Goal: Task Accomplishment & Management: Complete application form

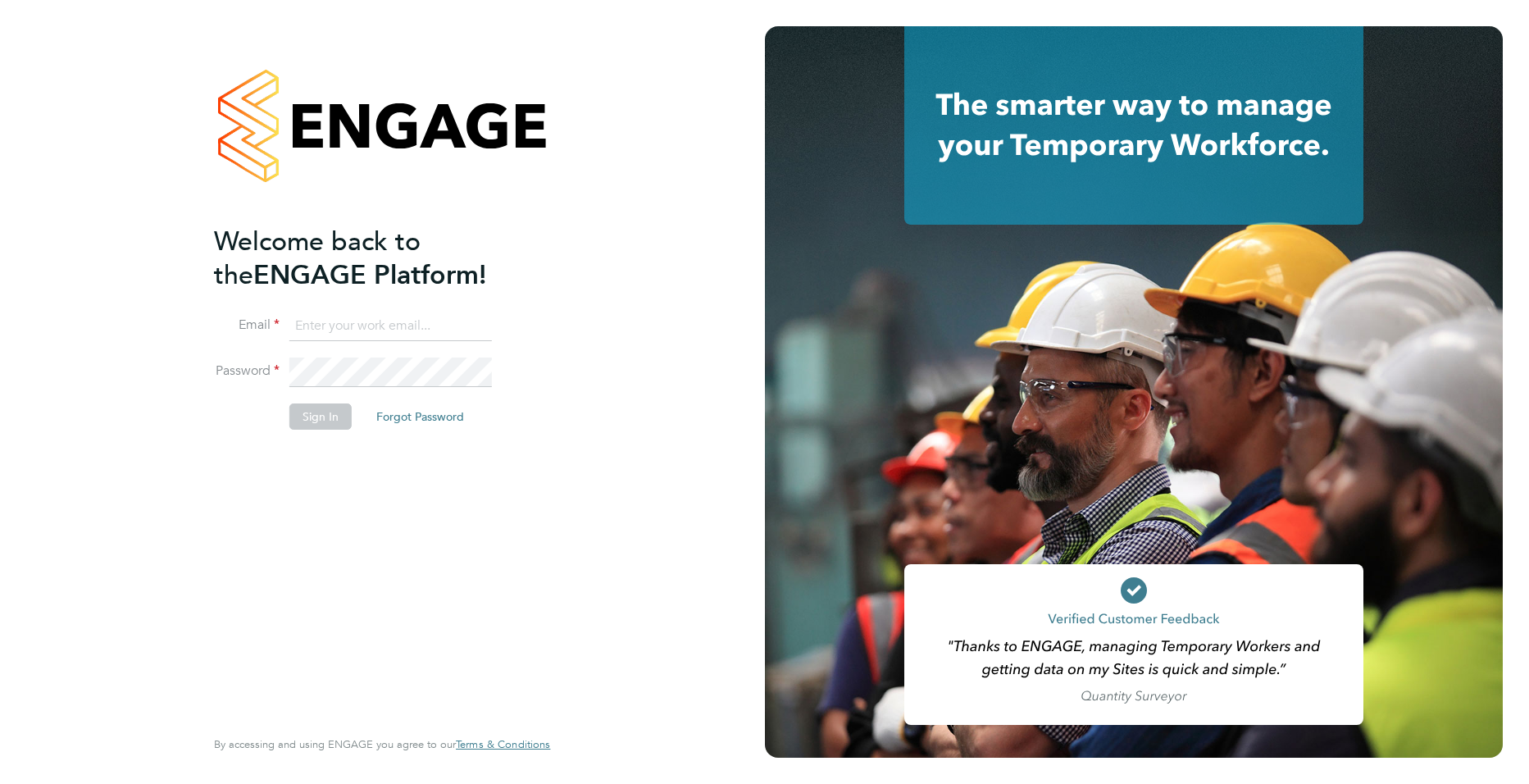
click at [369, 318] on input at bounding box center [391, 326] width 202 height 30
type input "joe.turner@huntereducation.co.uk"
click at [336, 420] on button "Sign In" at bounding box center [320, 416] width 62 height 26
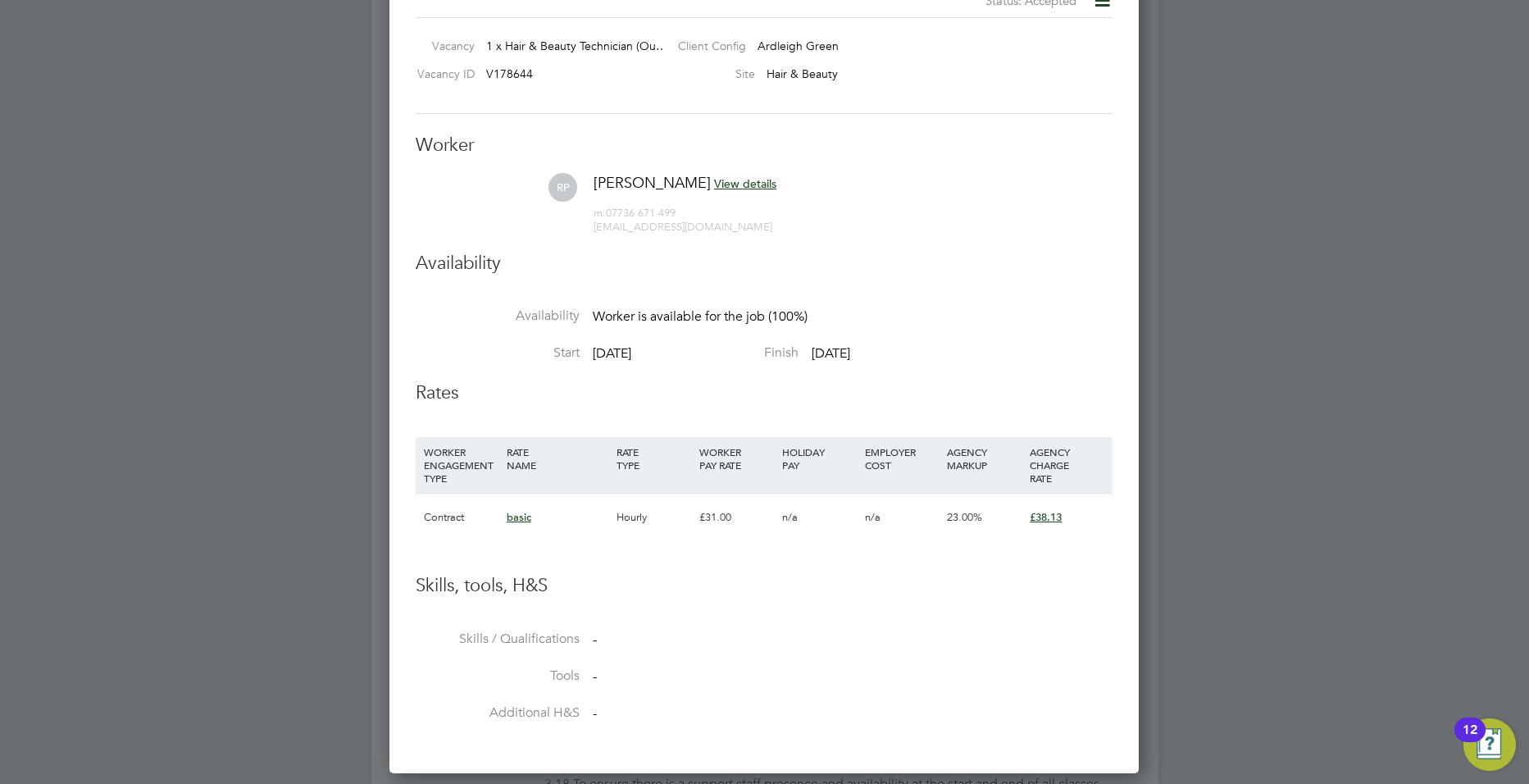
scroll to position [1088, 0]
click at [1488, 116] on div at bounding box center [764, 392] width 1529 height 784
